Goal: Task Accomplishment & Management: Manage account settings

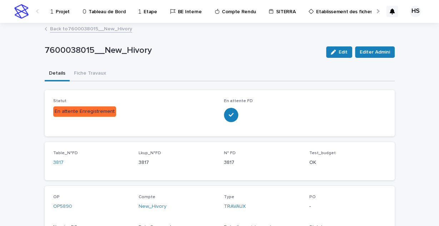
click at [61, 12] on p "Projet" at bounding box center [63, 7] width 14 height 15
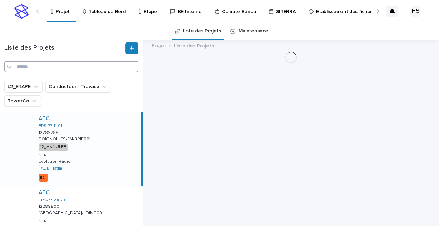
click at [64, 68] on input "Search" at bounding box center [71, 66] width 134 height 11
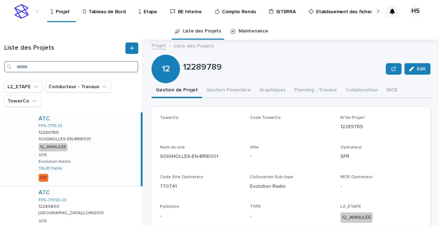
paste input "*********"
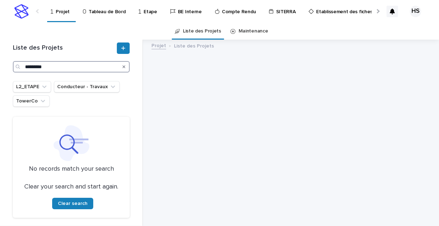
drag, startPoint x: 33, startPoint y: 67, endPoint x: 10, endPoint y: 67, distance: 22.5
click at [10, 67] on div "Liste des Projets *********" at bounding box center [72, 58] width 126 height 30
drag, startPoint x: 10, startPoint y: 65, endPoint x: -4, endPoint y: 65, distance: 13.6
click at [0, 65] on html "Projet Tableau de Bord Etape BE Interne Compte Rendu SITERRA Etablissement des …" at bounding box center [219, 113] width 439 height 226
paste input "******"
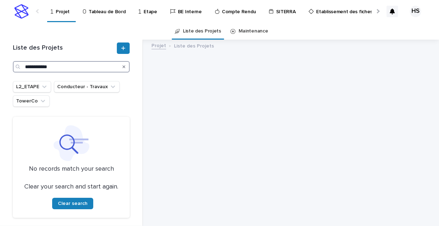
drag, startPoint x: 63, startPoint y: 67, endPoint x: 12, endPoint y: 58, distance: 51.9
click at [12, 58] on div "**********" at bounding box center [72, 58] width 126 height 30
paste input "Search"
click at [26, 66] on input "*********" at bounding box center [71, 66] width 117 height 11
drag, startPoint x: 31, startPoint y: 67, endPoint x: 18, endPoint y: 66, distance: 14.0
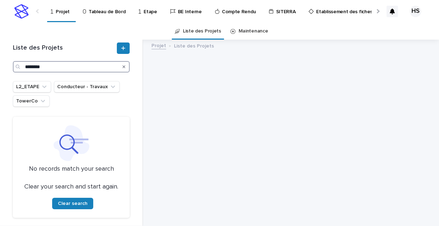
click at [18, 66] on div "********" at bounding box center [71, 66] width 117 height 11
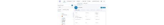
scroll to position [35, 0]
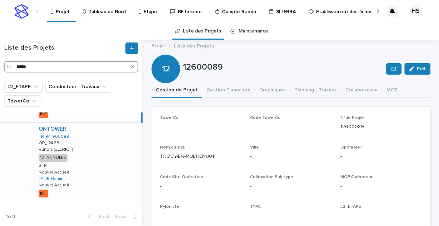
type input "*****"
click at [90, 163] on div "ONTOWER FR-94-900089 OP_12468 OP_12468 [PERSON_NAME] (BLERIOT) Rungis (BLERIOT)…" at bounding box center [88, 162] width 110 height 79
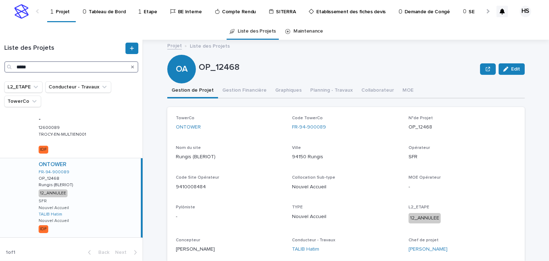
drag, startPoint x: 38, startPoint y: 70, endPoint x: -17, endPoint y: 69, distance: 54.7
click at [0, 69] on html "Projet Tableau de Bord Etape BE Interne Compte Rendu SITERRA Etablissement des …" at bounding box center [274, 130] width 549 height 261
paste input "*"
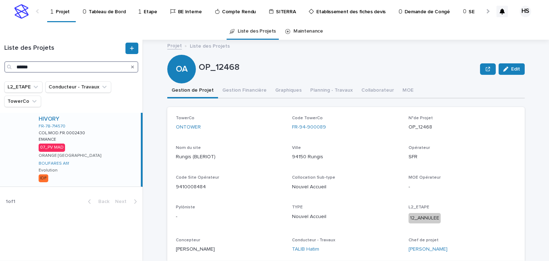
type input "******"
click at [92, 156] on div "HIVORY FR-78-714570 COL.MOD.FR.0002430 COL.MOD.FR.0002430 EMANCE EMANCE 07_PV M…" at bounding box center [87, 150] width 108 height 74
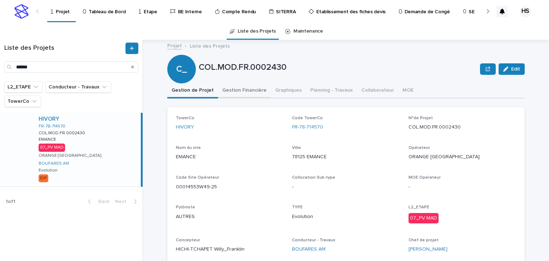
click at [244, 92] on button "Gestion Financière" at bounding box center [244, 90] width 53 height 15
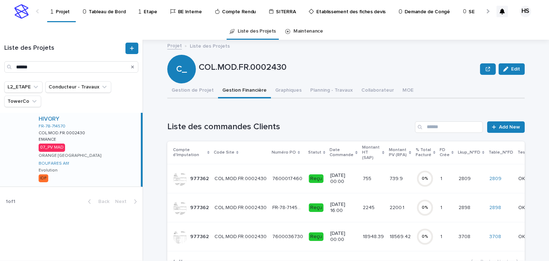
click at [363, 226] on p "18948.39" at bounding box center [374, 236] width 23 height 8
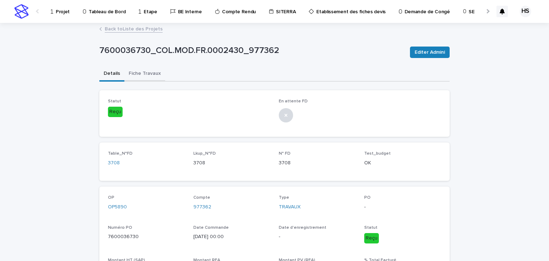
click at [146, 75] on button "Fiche Travaux" at bounding box center [144, 74] width 41 height 15
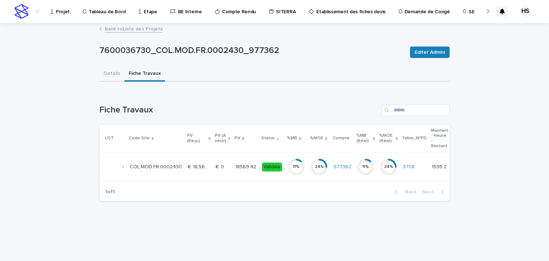
click at [250, 164] on p "18569.42" at bounding box center [246, 166] width 23 height 8
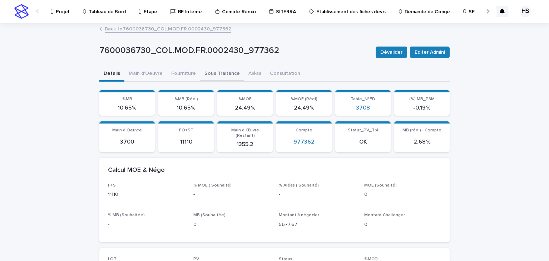
click at [200, 73] on button "Sous Traitance" at bounding box center [222, 74] width 44 height 15
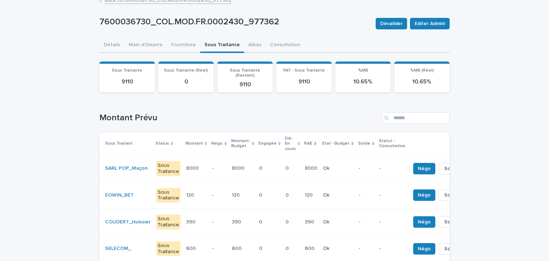
scroll to position [57, 0]
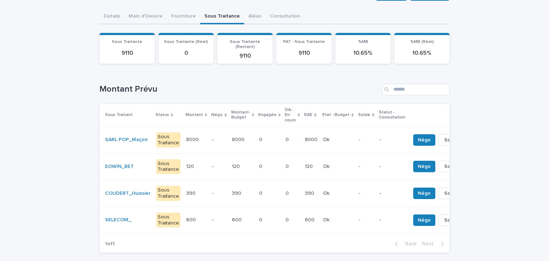
click at [247, 217] on td "600 600" at bounding box center [242, 219] width 27 height 27
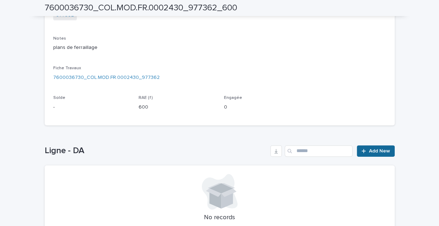
click at [388, 154] on link "Add New" at bounding box center [376, 151] width 38 height 11
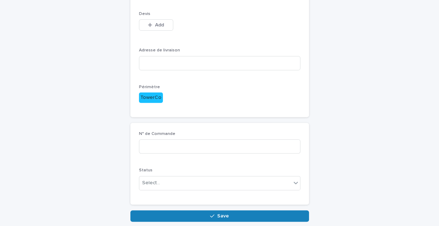
scroll to position [179, 0]
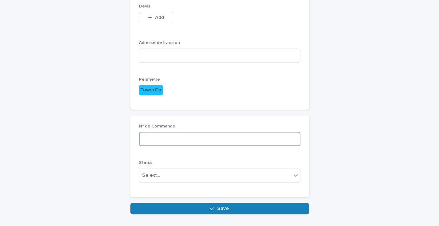
click at [159, 133] on input at bounding box center [220, 139] width 162 height 14
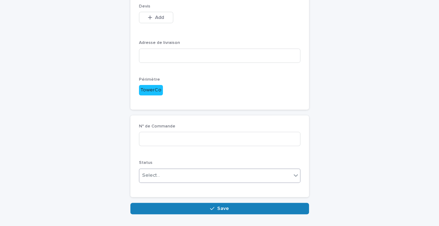
click at [161, 174] on div "Select..." at bounding box center [215, 176] width 152 height 12
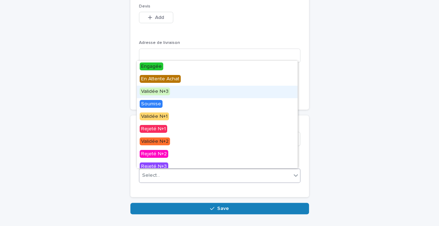
click at [166, 97] on div "Validée N+3" at bounding box center [217, 92] width 161 height 13
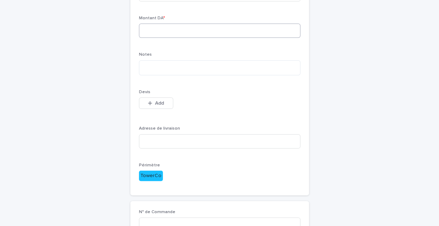
scroll to position [8, 0]
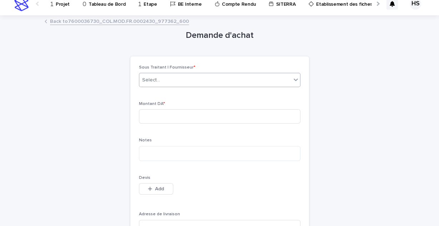
click at [162, 82] on div "Select..." at bounding box center [215, 80] width 152 height 12
type input "*"
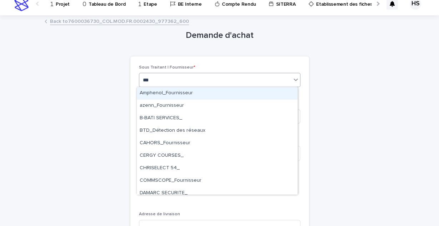
type input "****"
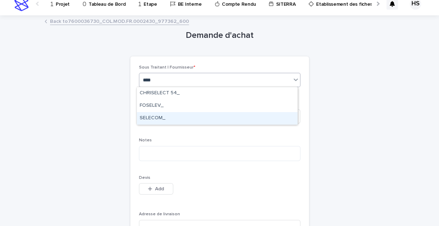
click at [160, 120] on div "SELECOM_" at bounding box center [217, 118] width 161 height 13
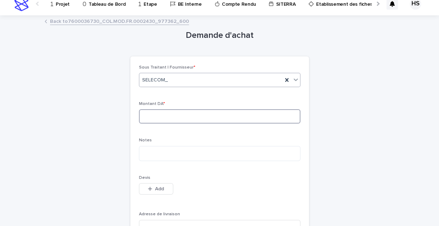
click at [153, 119] on input at bounding box center [220, 116] width 162 height 14
type input "***"
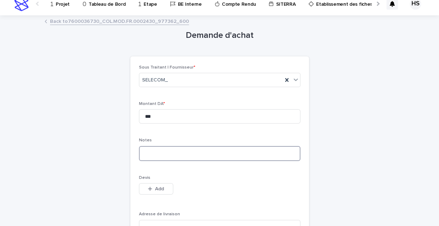
click at [170, 160] on textarea at bounding box center [220, 153] width 162 height 15
click at [167, 152] on textarea "*****" at bounding box center [220, 153] width 162 height 15
type textarea "**********"
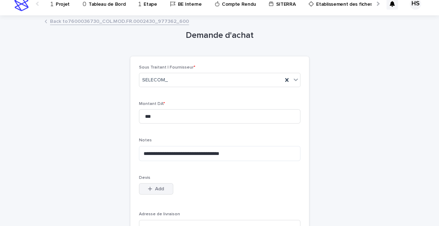
click at [159, 192] on button "Add" at bounding box center [156, 188] width 34 height 11
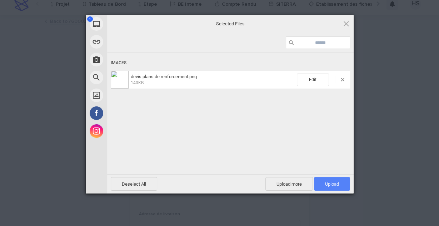
click at [328, 183] on span "Upload 1" at bounding box center [332, 184] width 14 height 5
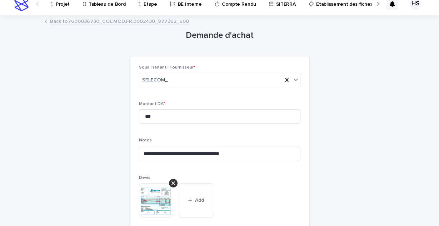
scroll to position [93, 0]
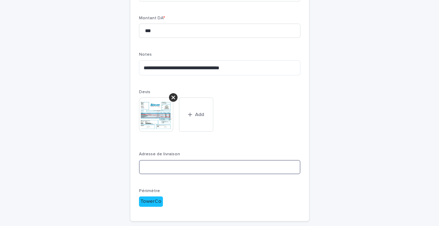
click at [153, 168] on input at bounding box center [220, 167] width 162 height 14
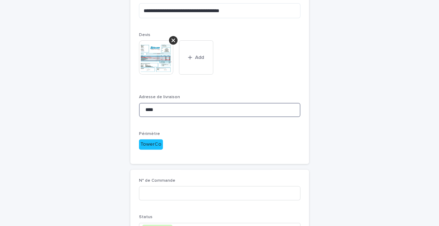
scroll to position [208, 0]
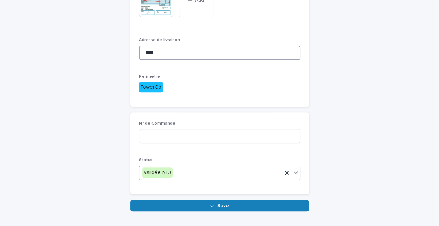
type input "****"
click at [187, 175] on div "Validée N+3" at bounding box center [210, 173] width 143 height 12
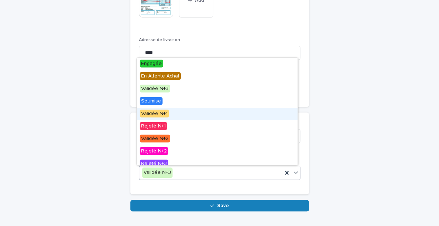
click at [170, 115] on div "Validée N+1" at bounding box center [217, 114] width 161 height 13
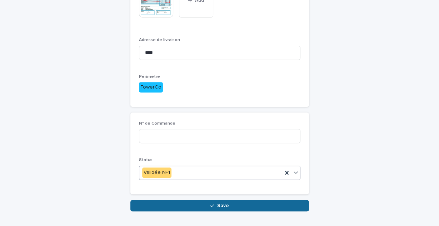
click at [201, 203] on button "Save" at bounding box center [220, 205] width 179 height 11
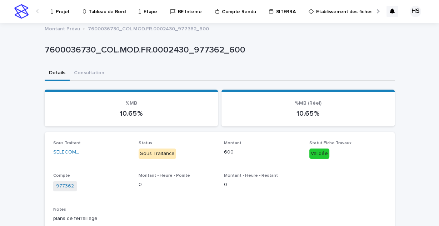
scroll to position [143, 0]
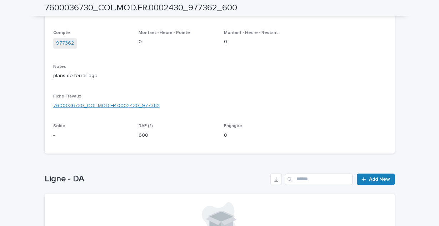
click at [108, 103] on link "7600036730_COL.MOD.FR.0002430_977362" at bounding box center [106, 106] width 107 height 8
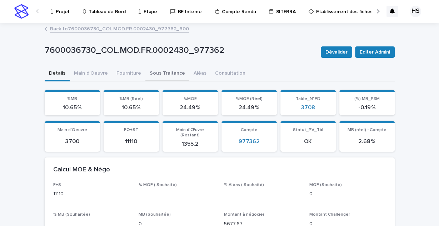
click at [157, 72] on button "Sous Traitance" at bounding box center [168, 74] width 44 height 15
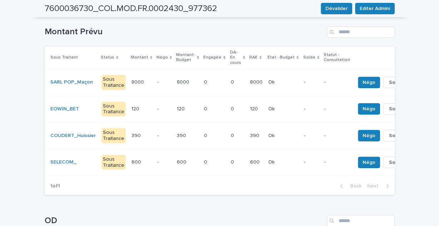
click at [157, 159] on p "-" at bounding box center [164, 162] width 14 height 6
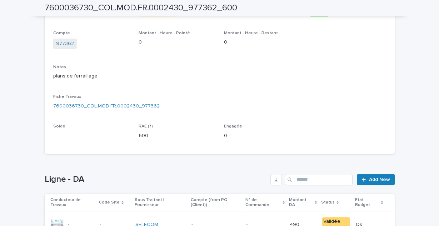
scroll to position [204, 0]
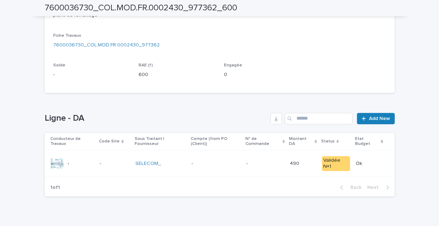
click at [203, 161] on p "-" at bounding box center [216, 164] width 49 height 6
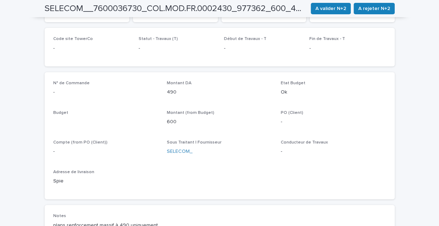
scroll to position [205, 0]
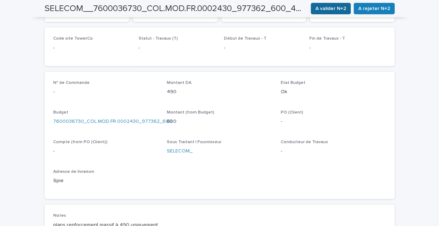
click at [330, 10] on span "A valider N+2" at bounding box center [331, 8] width 31 height 7
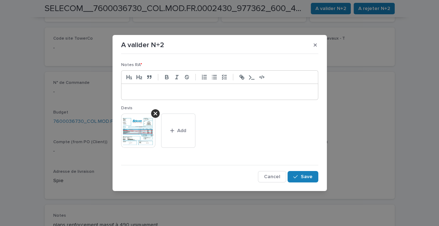
click at [175, 92] on p at bounding box center [220, 91] width 186 height 7
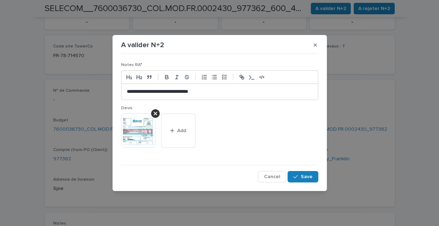
scroll to position [209, 0]
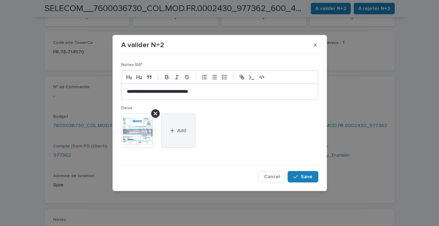
click at [182, 134] on button "Add" at bounding box center [178, 131] width 34 height 34
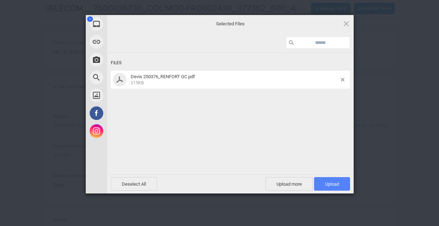
click at [325, 185] on span "Upload 1" at bounding box center [332, 184] width 14 height 5
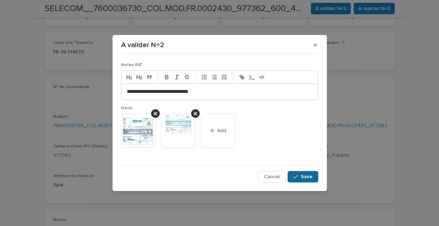
click at [304, 174] on span "Save" at bounding box center [307, 176] width 12 height 5
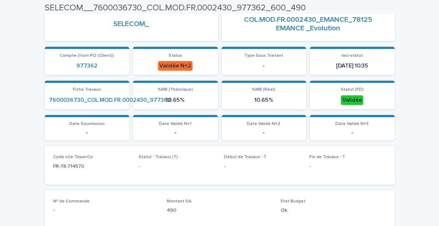
scroll to position [0, 0]
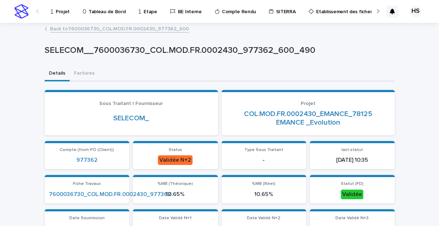
click at [137, 30] on link "Back to 7600036730_COL.MOD.FR.0002430_977362_600" at bounding box center [119, 28] width 139 height 8
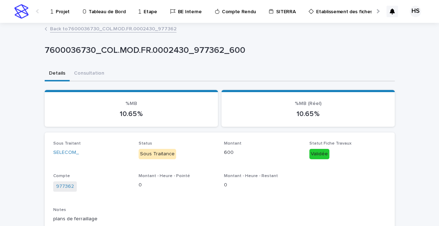
click at [118, 25] on link "Back to 7600036730_COL.MOD.FR.0002430_977362" at bounding box center [113, 28] width 127 height 8
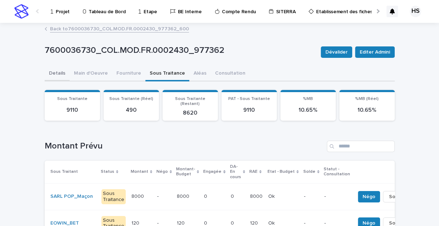
click at [51, 71] on button "Details" at bounding box center [57, 74] width 25 height 15
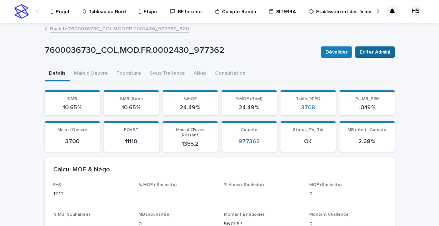
click at [366, 53] on span "Editer Admini" at bounding box center [375, 52] width 30 height 7
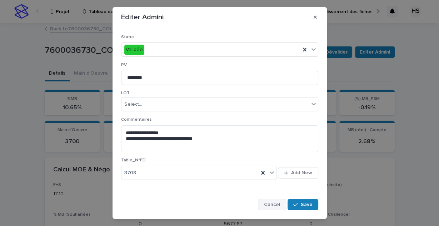
click at [272, 201] on button "Cancel" at bounding box center [272, 204] width 28 height 11
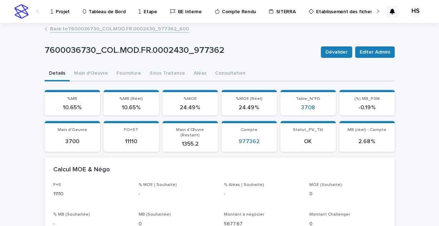
click at [79, 28] on link "Back to 7600036730_COL.MOD.FR.0002430_977362_600" at bounding box center [119, 28] width 139 height 8
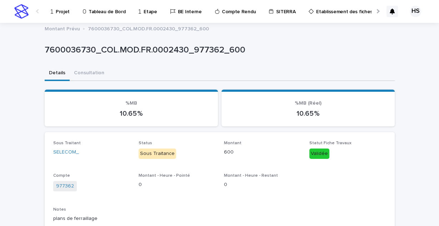
scroll to position [114, 0]
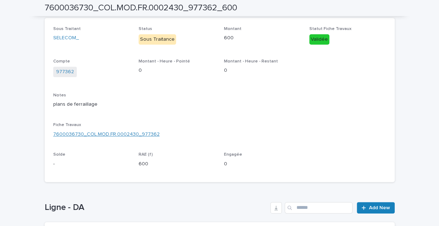
click at [88, 137] on link "7600036730_COL.MOD.FR.0002430_977362" at bounding box center [106, 135] width 107 height 8
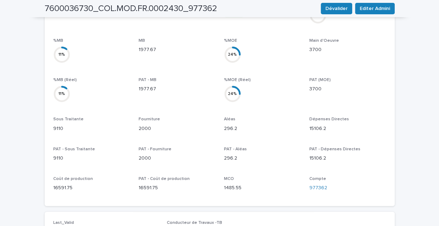
scroll to position [315, 0]
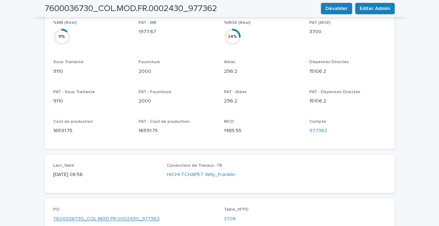
click at [83, 216] on link "7600036730_COL.MOD.FR.0002430_977362" at bounding box center [106, 220] width 107 height 8
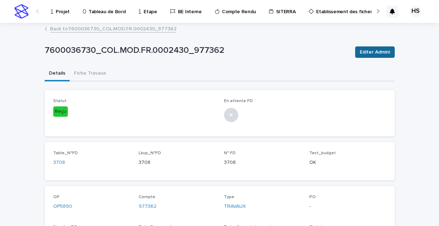
click at [374, 52] on span "Editer Admini" at bounding box center [375, 52] width 30 height 7
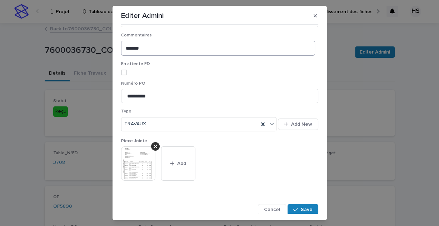
scroll to position [39, 0]
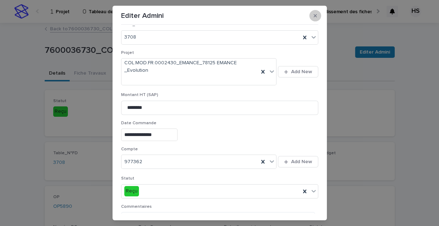
click at [317, 14] on button "button" at bounding box center [316, 15] width 12 height 11
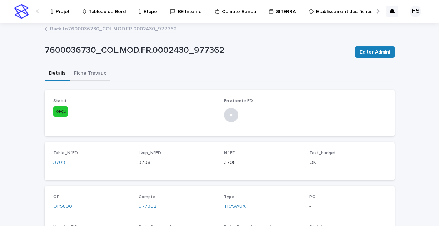
click at [91, 73] on button "Fiche Travaux" at bounding box center [90, 74] width 41 height 15
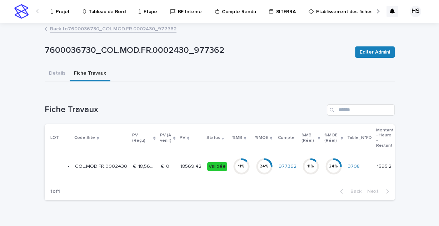
scroll to position [20, 0]
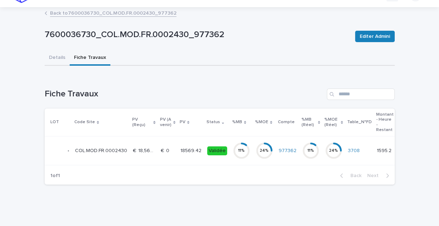
click at [167, 148] on p at bounding box center [168, 151] width 14 height 6
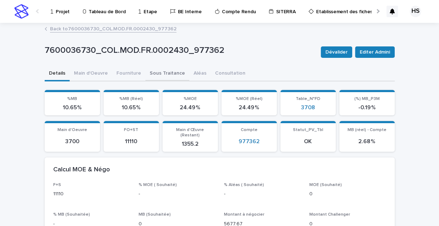
click at [166, 77] on button "Sous Traitance" at bounding box center [168, 74] width 44 height 15
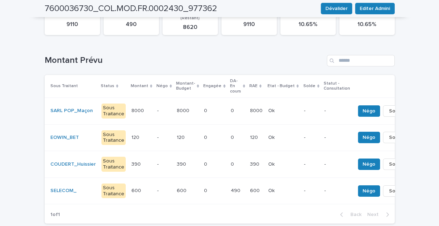
click at [143, 188] on p at bounding box center [142, 191] width 20 height 6
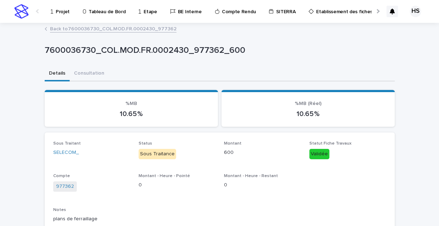
click at [62, 14] on p "Projet" at bounding box center [63, 7] width 14 height 15
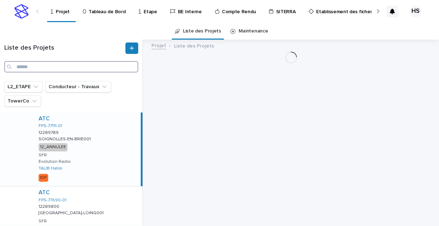
click at [43, 67] on input "Search" at bounding box center [71, 66] width 134 height 11
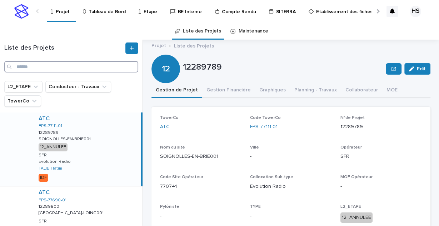
paste input "*********"
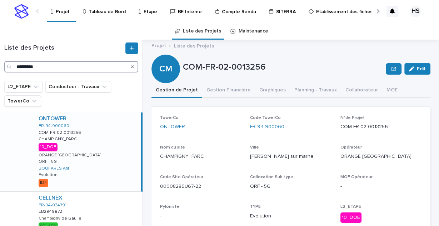
scroll to position [57, 0]
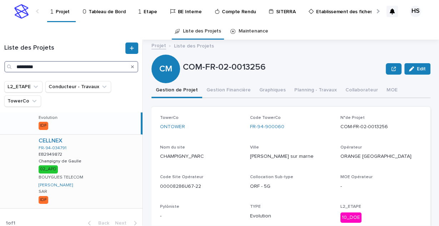
type input "*********"
click at [88, 164] on div "CELLNEX FR-94-034791 EB2949872 EB2949872 [PERSON_NAME][GEOGRAPHIC_DATA][PERSON_…" at bounding box center [88, 172] width 110 height 74
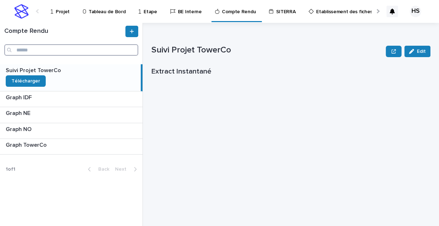
click at [49, 51] on input "Search" at bounding box center [71, 49] width 134 height 11
click at [60, 17] on link "Projet" at bounding box center [61, 11] width 23 height 22
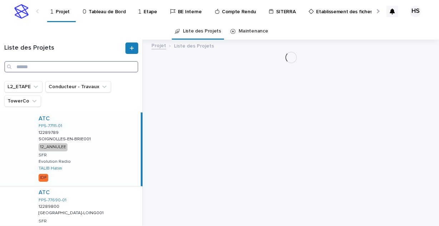
click at [50, 63] on input "Search" at bounding box center [71, 66] width 134 height 11
paste input "**********"
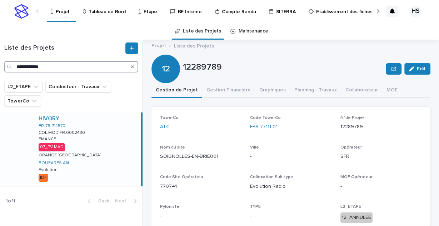
type input "**********"
click at [84, 141] on div "HIVORY FR-78-714570 COL.MOD.FR.0002430 COL.MOD.FR.0002430 EMANCE EMANCE 07_PV M…" at bounding box center [87, 150] width 108 height 74
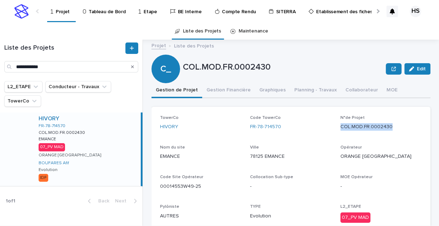
drag, startPoint x: 391, startPoint y: 129, endPoint x: 338, endPoint y: 127, distance: 53.7
click at [341, 127] on p "COL.MOD.FR.0002430" at bounding box center [382, 127] width 82 height 8
copy p "COL.MOD.FR.0002430"
